Goal: Entertainment & Leisure: Consume media (video, audio)

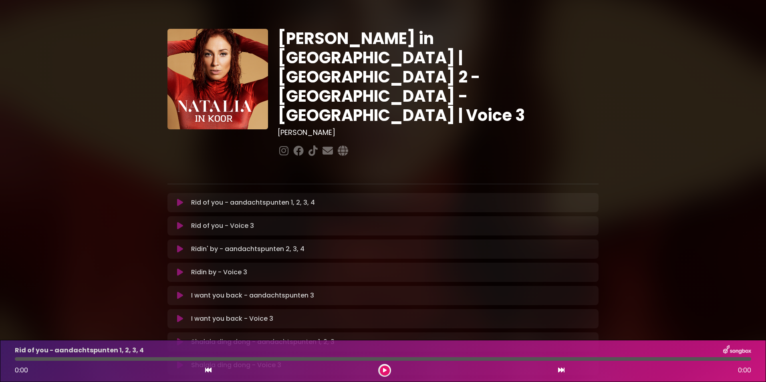
click at [179, 199] on icon at bounding box center [180, 203] width 6 height 8
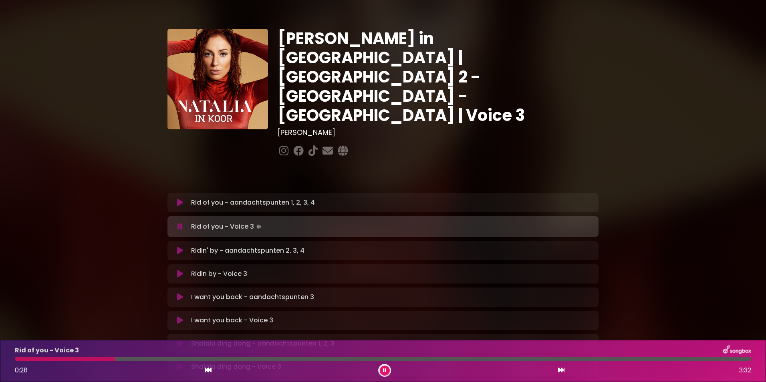
click at [178, 247] on icon at bounding box center [180, 251] width 6 height 8
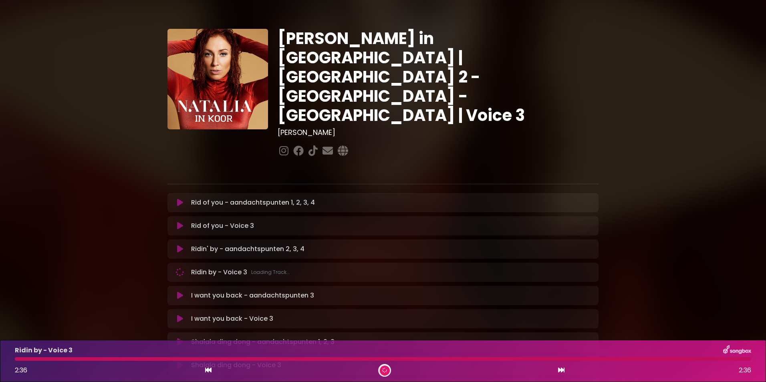
click at [177, 292] on icon at bounding box center [180, 296] width 6 height 8
click at [181, 337] on div "Shalala ding dong - aandachtspunten 1, 2, 3 Loading Track..." at bounding box center [382, 342] width 421 height 10
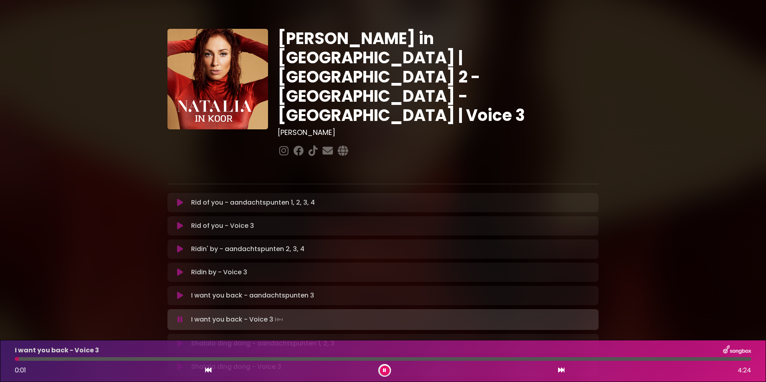
click at [220, 339] on p "Shalala ding dong - aandachtspunten 1, 2, 3 Loading Track..." at bounding box center [262, 344] width 143 height 10
click at [179, 340] on icon at bounding box center [180, 344] width 6 height 8
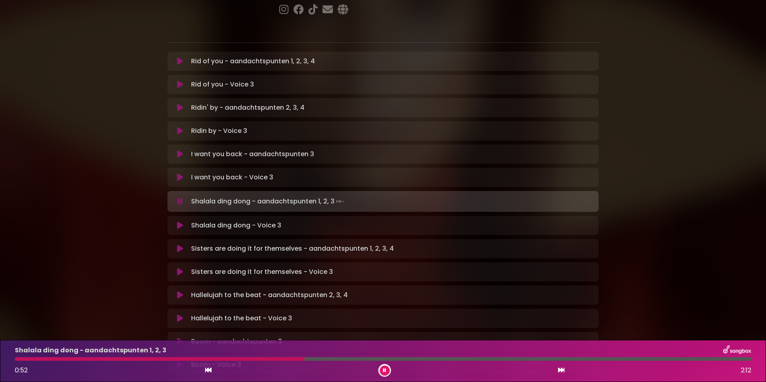
scroll to position [125, 0]
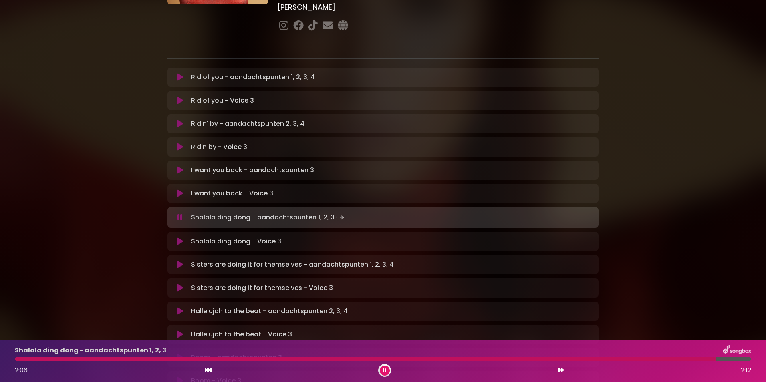
click at [178, 261] on icon at bounding box center [180, 265] width 6 height 8
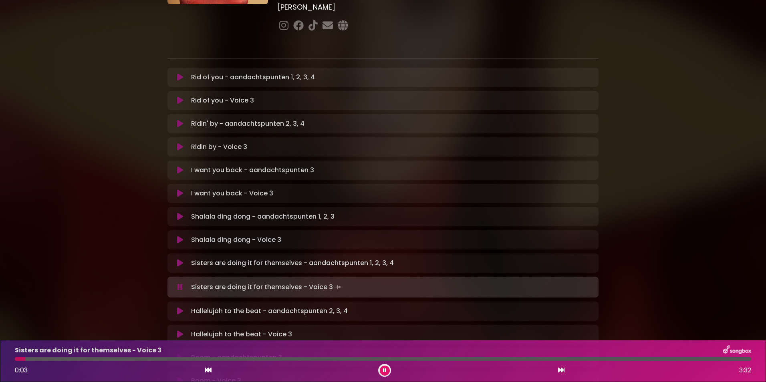
click at [181, 307] on icon at bounding box center [180, 311] width 6 height 8
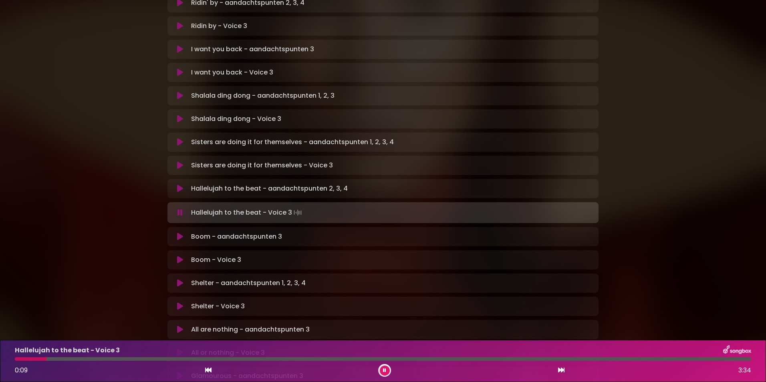
scroll to position [254, 0]
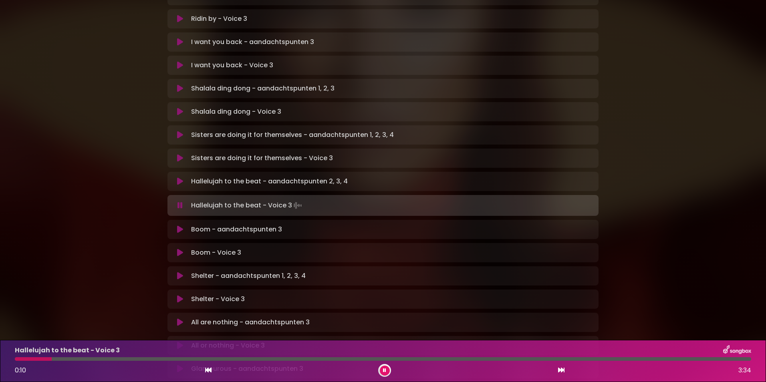
click at [177, 226] on icon at bounding box center [180, 230] width 6 height 8
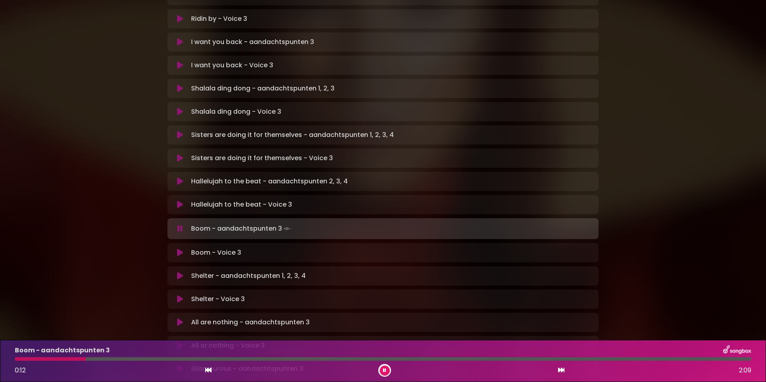
click at [100, 233] on div "[PERSON_NAME] in [GEOGRAPHIC_DATA] | [GEOGRAPHIC_DATA] 2 - [GEOGRAPHIC_DATA] - …" at bounding box center [383, 132] width 766 height 752
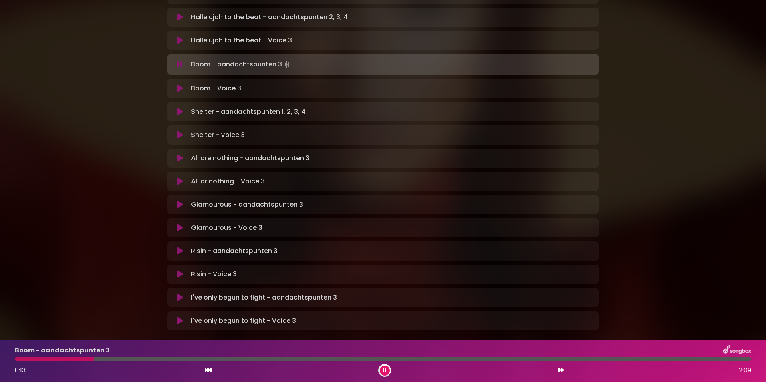
scroll to position [430, 0]
